Goal: Task Accomplishment & Management: Manage account settings

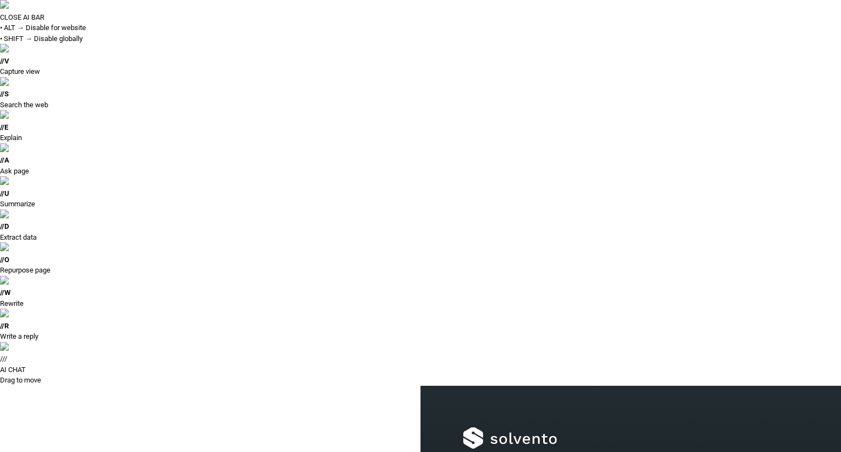
type input "**********"
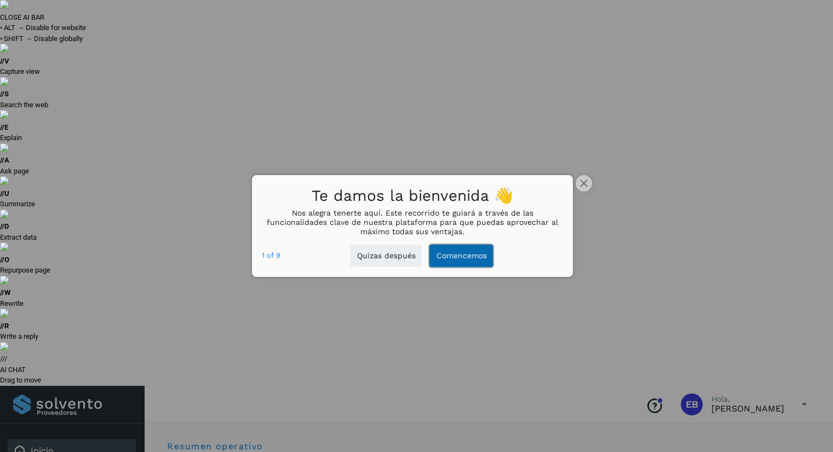
click at [451, 250] on button "Comencemos" at bounding box center [460, 256] width 63 height 22
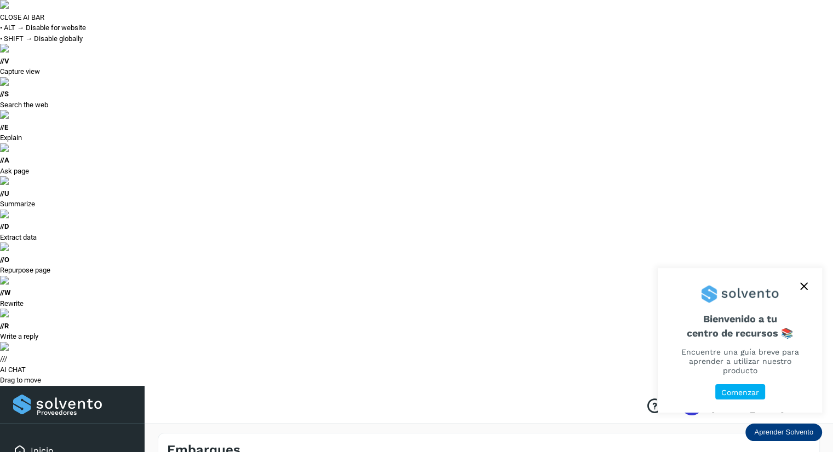
click at [799, 293] on button "close," at bounding box center [803, 286] width 16 height 16
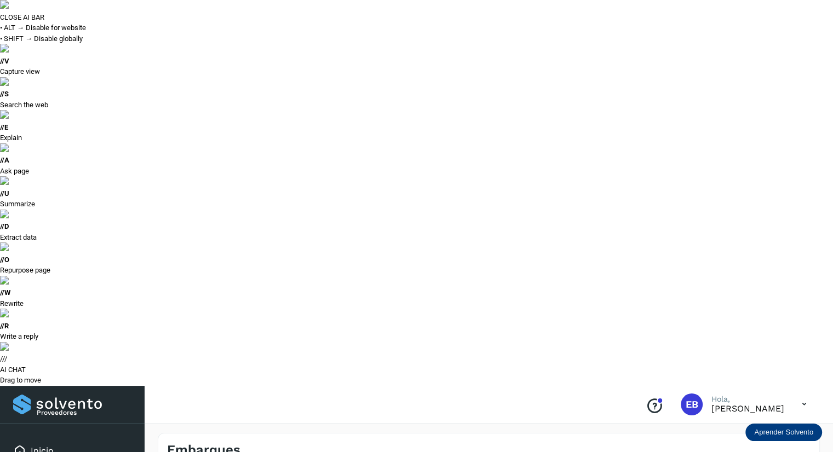
click at [721, 447] on button "Todas" at bounding box center [702, 457] width 81 height 20
